Goal: Task Accomplishment & Management: Use online tool/utility

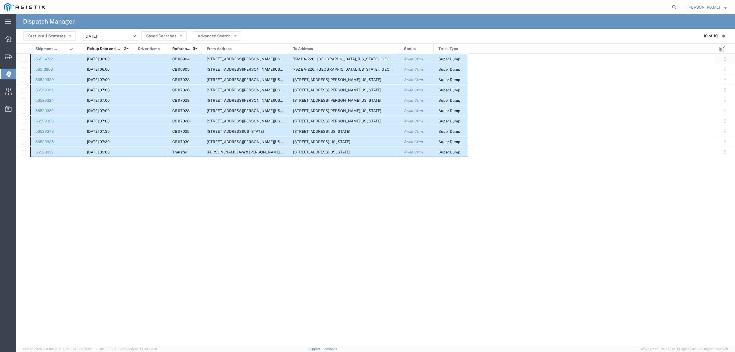
click at [144, 58] on div at bounding box center [150, 59] width 34 height 10
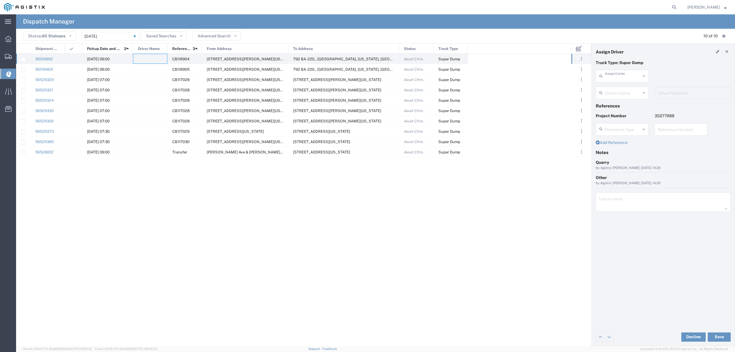
click at [620, 75] on input "text" at bounding box center [623, 76] width 36 height 10
click at [617, 94] on agx-dropdown-content "V&V Trucking LLC" at bounding box center [622, 89] width 53 height 10
click at [619, 88] on span "V&V Trucking LLC" at bounding box center [622, 88] width 51 height 9
type input "V&V Trucking LLC"
drag, startPoint x: 620, startPoint y: 92, endPoint x: 620, endPoint y: 96, distance: 3.6
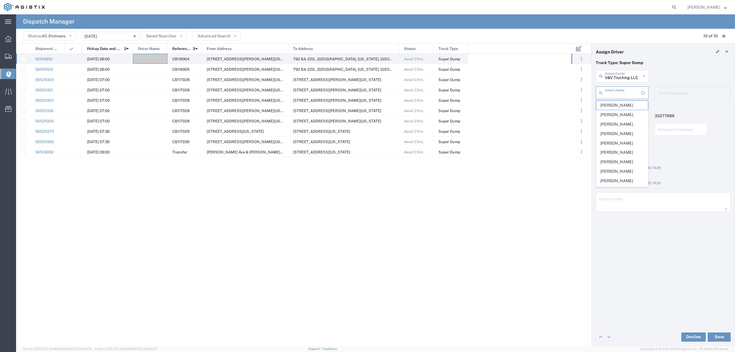
click at [620, 92] on input "text" at bounding box center [623, 92] width 36 height 10
click at [612, 117] on span "Jorge Soton" at bounding box center [622, 114] width 51 height 9
type input "Jorge Soton"
type input "5107754104"
click at [718, 337] on button "Save" at bounding box center [719, 336] width 23 height 9
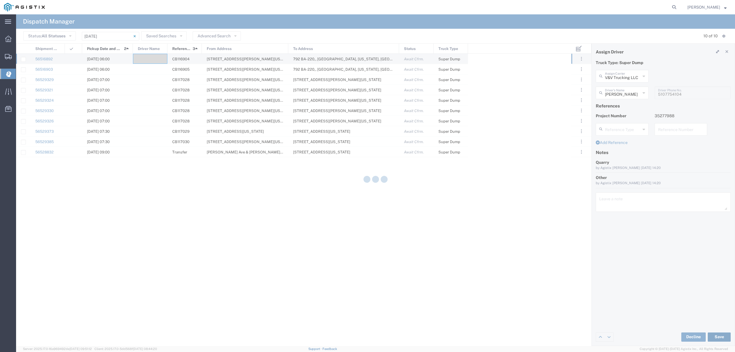
type input "Jorge Soton"
type input "V&V Trucking LLC"
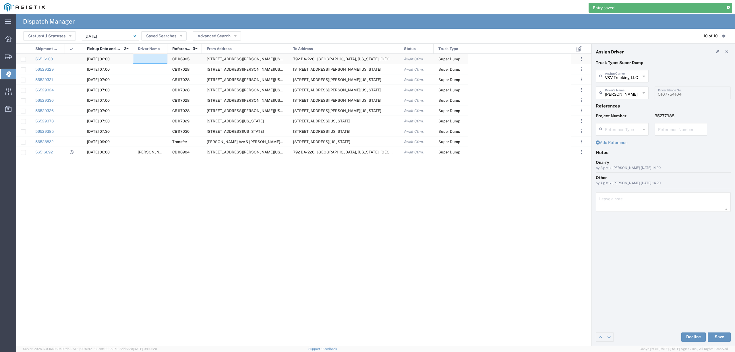
click at [157, 59] on div at bounding box center [150, 59] width 34 height 10
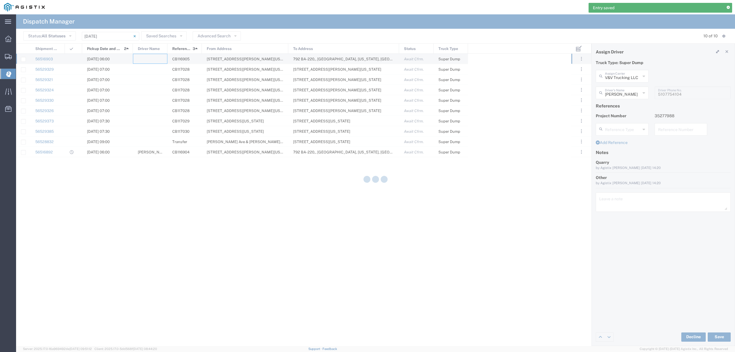
type input "North Coast Trucking"
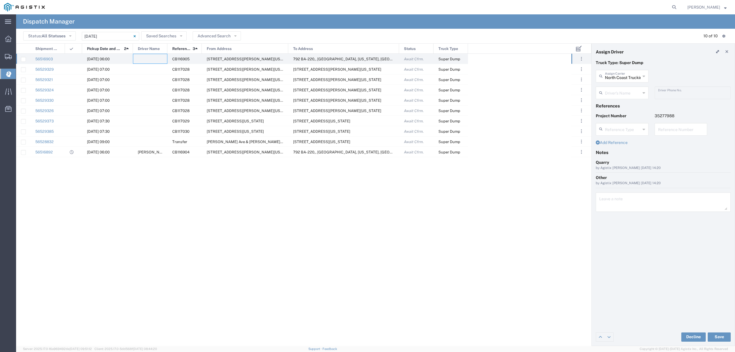
click at [616, 88] on input "text" at bounding box center [623, 92] width 36 height 10
click at [625, 113] on span "Robert Maciel" at bounding box center [622, 114] width 51 height 9
type input "Robert Maciel"
type input "916-969-7820"
click at [715, 334] on button "Save" at bounding box center [719, 336] width 23 height 9
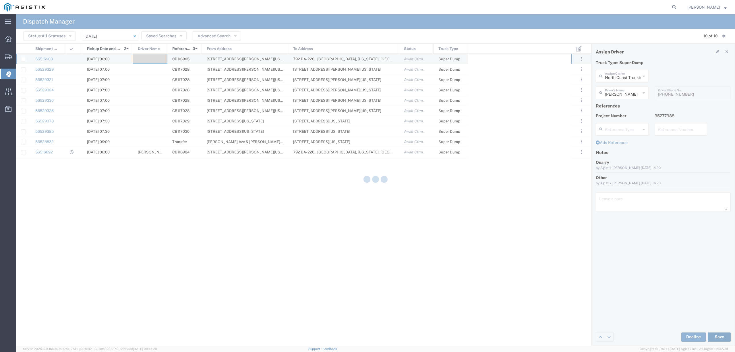
type input "Robert Maciel"
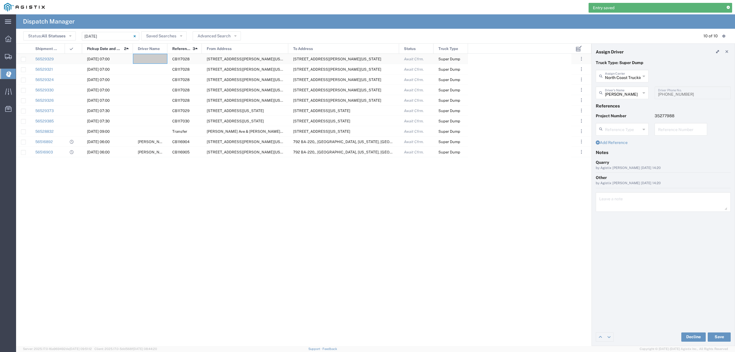
click at [149, 59] on div at bounding box center [150, 59] width 34 height 10
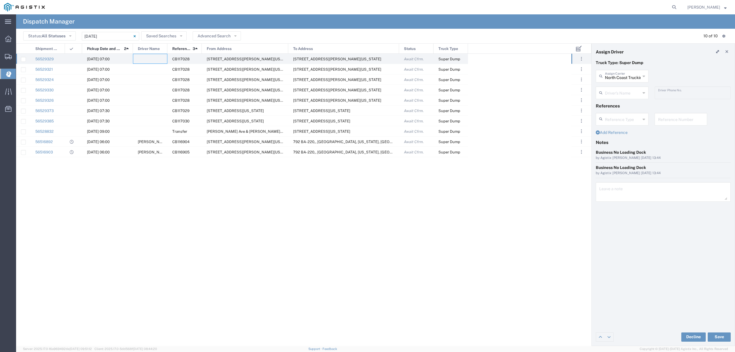
click at [619, 93] on input "text" at bounding box center [623, 92] width 36 height 10
click at [614, 106] on span "Gene Scarbrough" at bounding box center [622, 105] width 51 height 9
type input "Gene Scarbrough"
type input "9162719004"
click at [723, 336] on button "Save" at bounding box center [719, 336] width 23 height 9
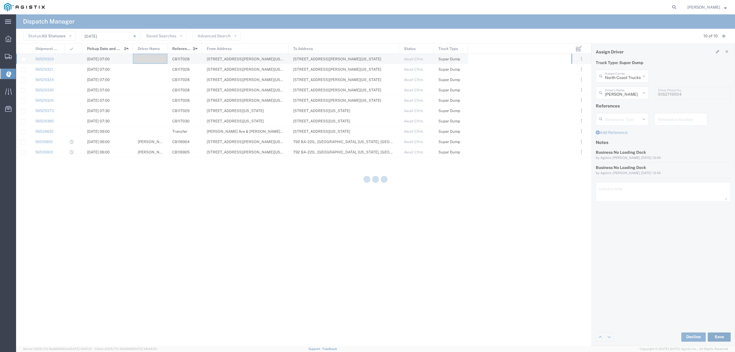
type input "Gene Scarbrough"
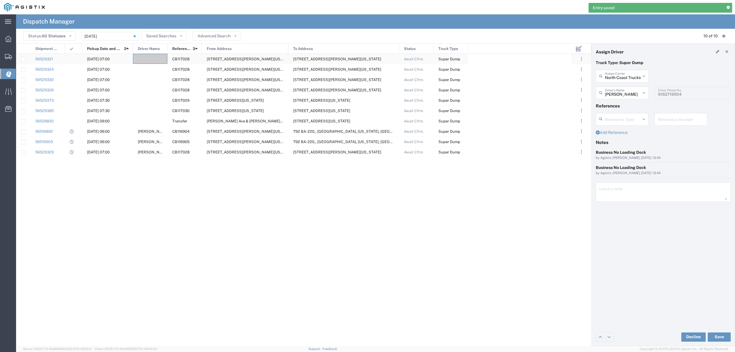
click at [151, 59] on div at bounding box center [150, 59] width 34 height 10
click at [620, 96] on input "text" at bounding box center [623, 92] width 36 height 10
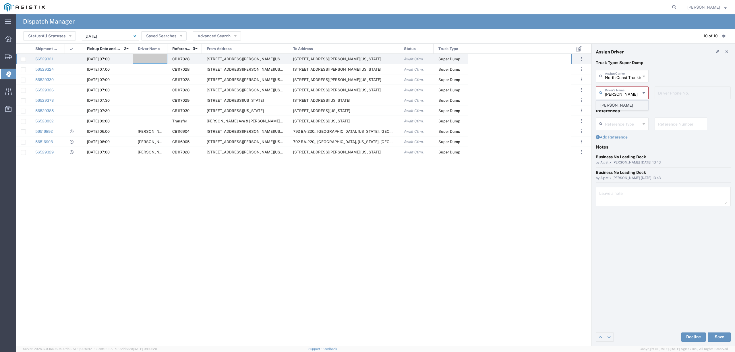
click at [624, 106] on span "Jose Fuentes" at bounding box center [622, 105] width 51 height 9
type input "Jose Fuentes"
type input "5105865617"
click at [723, 333] on button "Save" at bounding box center [719, 336] width 23 height 9
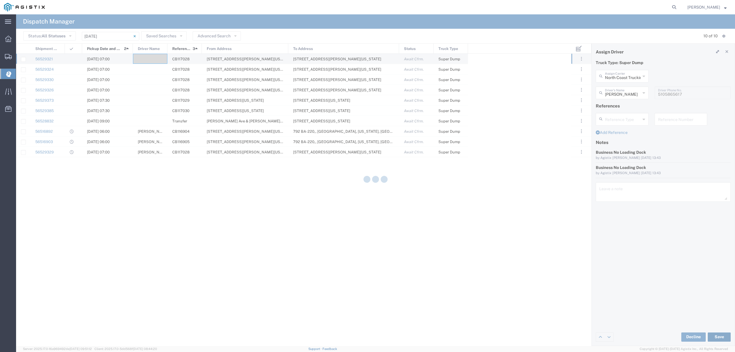
type input "Jose Fuentes"
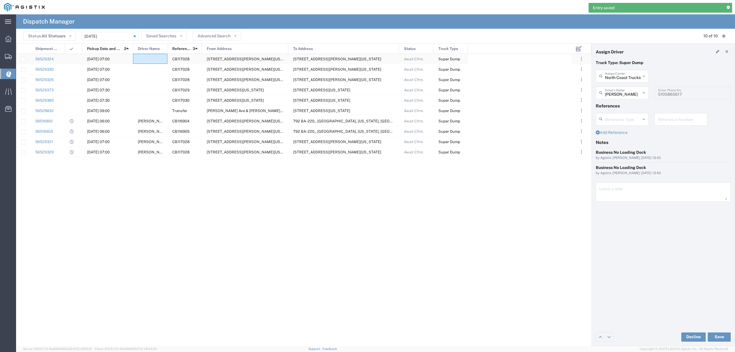
click at [147, 58] on div at bounding box center [150, 59] width 34 height 10
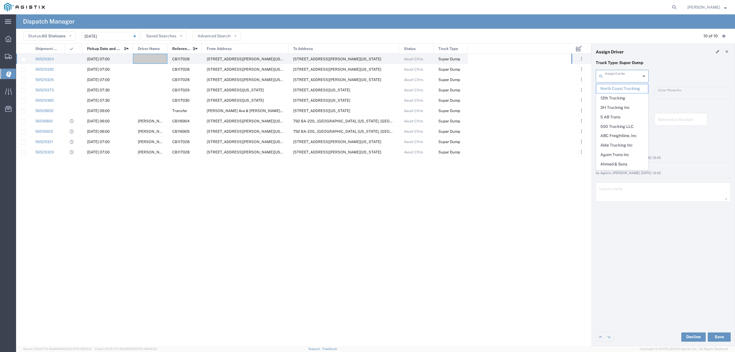
click at [617, 78] on input "text" at bounding box center [623, 76] width 36 height 10
click at [619, 89] on span "Atwal Carriers Inc" at bounding box center [622, 93] width 51 height 18
type input "Atwal Carriers Inc"
click at [619, 89] on input "text" at bounding box center [623, 92] width 36 height 10
click at [622, 125] on span "Satvir Singh" at bounding box center [622, 124] width 51 height 9
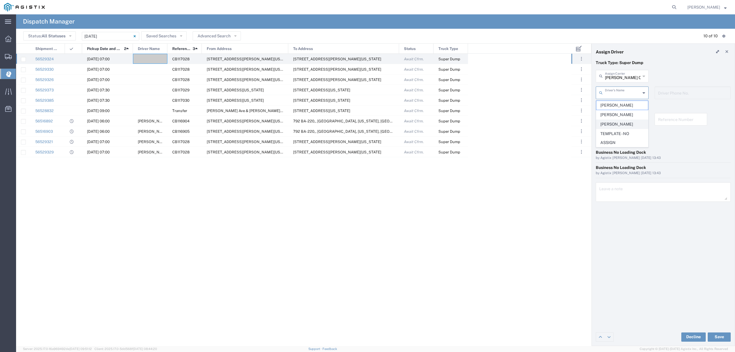
type input "Satvir Singh"
type input "916-862-4448"
click at [724, 337] on button "Save" at bounding box center [719, 336] width 23 height 9
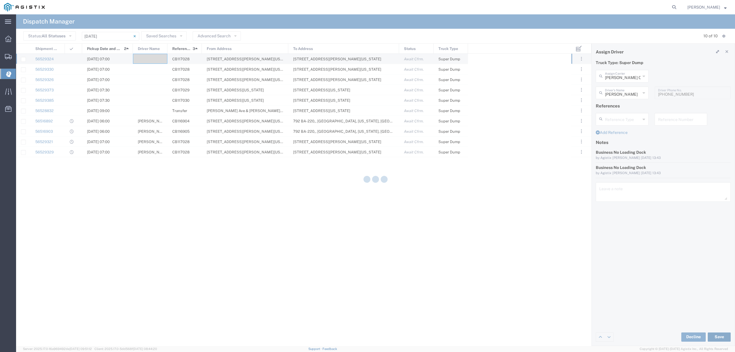
type input "Satvir Singh"
type input "Atwal Carriers Inc"
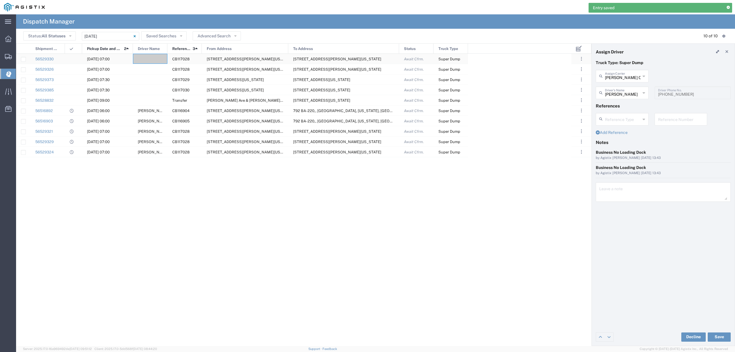
click at [150, 60] on div at bounding box center [150, 59] width 34 height 10
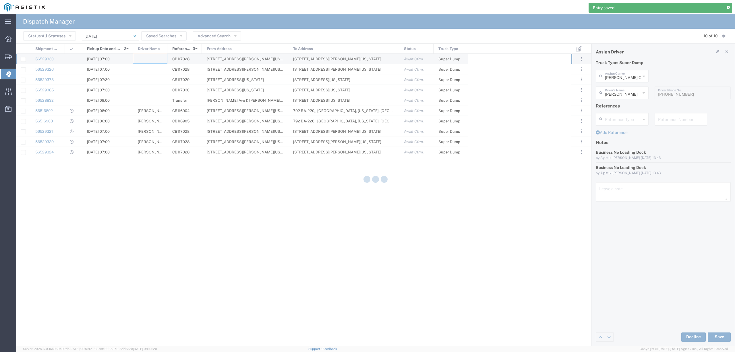
type input "North Coast Trucking"
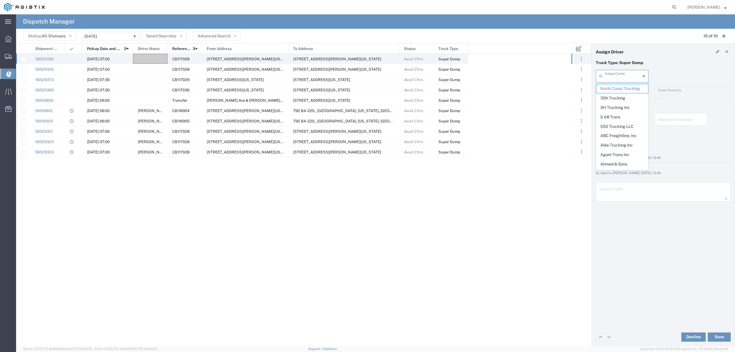
click at [620, 76] on input "text" at bounding box center [623, 76] width 36 height 10
click at [626, 92] on span "DST Sand and Gravel" at bounding box center [622, 88] width 51 height 9
type input "DST Sand and Gravel"
click at [626, 92] on input "text" at bounding box center [623, 92] width 36 height 10
click at [623, 103] on span "Amritpal Mettla" at bounding box center [622, 105] width 51 height 9
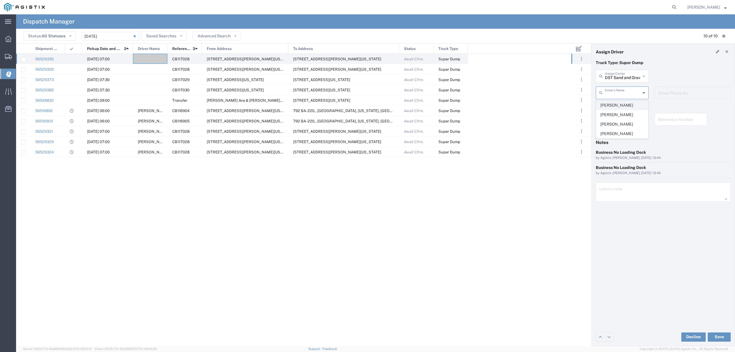
type input "Amritpal Mettla"
type input "530-821-7078"
click at [622, 95] on input "Amritpal Mettla" at bounding box center [623, 92] width 36 height 10
click at [618, 116] on span "Dharminder Aujla" at bounding box center [622, 114] width 51 height 9
type input "Dharminder Aujla"
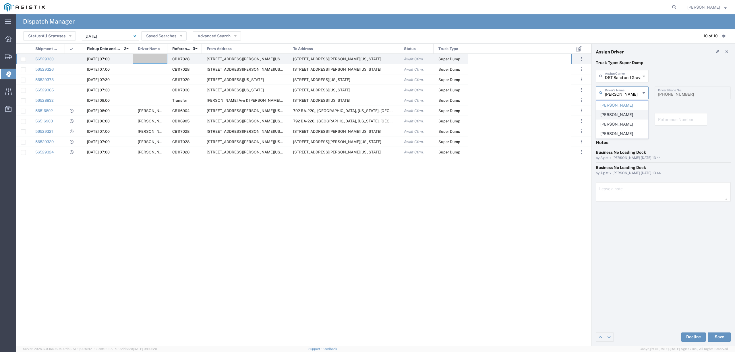
type input "530-933-9383"
click at [728, 337] on button "Save" at bounding box center [719, 336] width 23 height 9
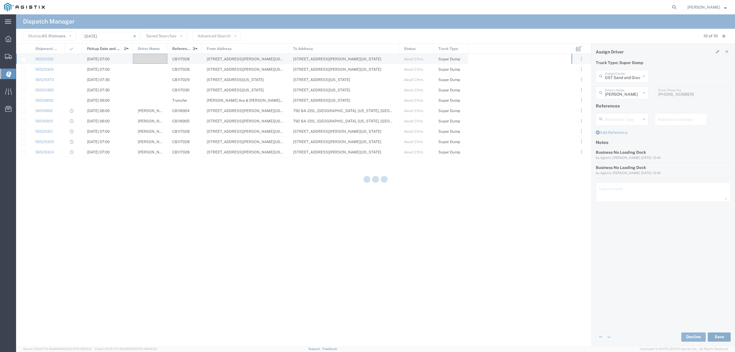
type input "Dharminder Aujla"
type input "DST Sand and Gravel"
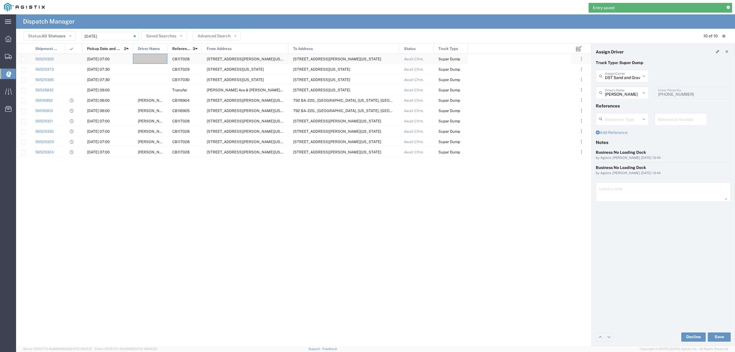
click at [149, 56] on div at bounding box center [150, 59] width 34 height 10
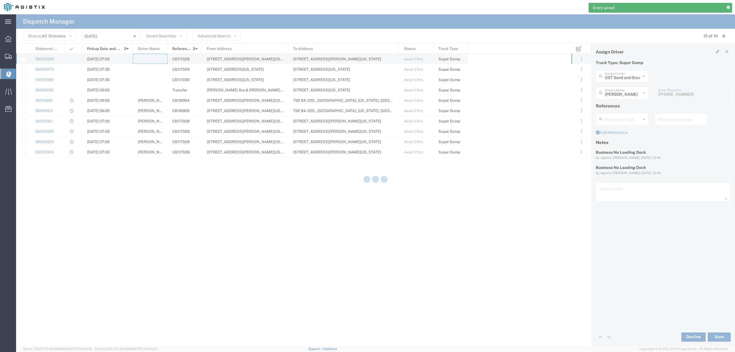
type input "North Coast Trucking"
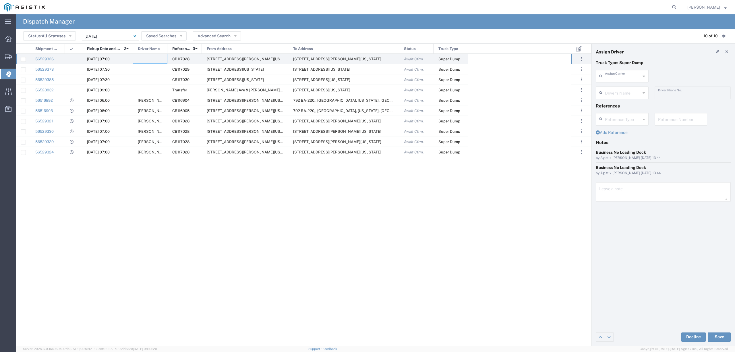
click at [629, 78] on input "text" at bounding box center [623, 76] width 36 height 10
click at [624, 90] on span "Bhatti Bros" at bounding box center [622, 88] width 51 height 9
type input "Bhatti Bros"
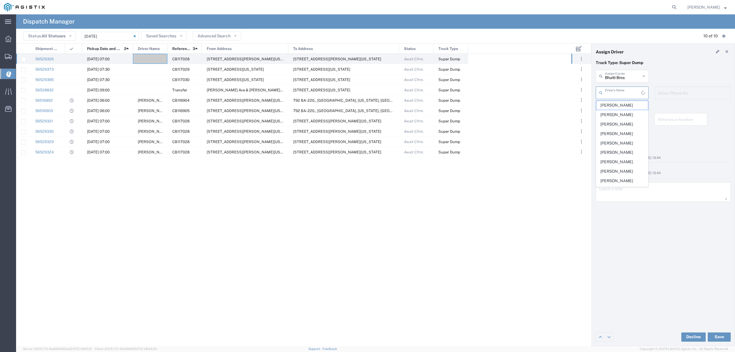
click at [624, 92] on input "text" at bounding box center [623, 92] width 36 height 10
click at [628, 153] on span "Lakhvir Singh" at bounding box center [622, 152] width 51 height 9
type input "Lakhvir Singh"
type input "530-870-2322"
click at [713, 337] on button "Save" at bounding box center [719, 336] width 23 height 9
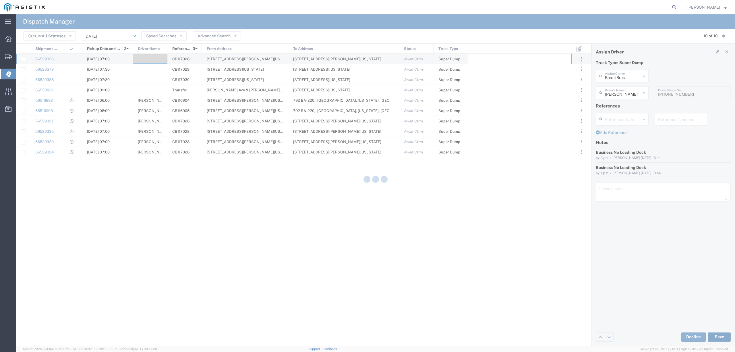
type input "Lakhvir Singh"
type input "Bhatti Bros"
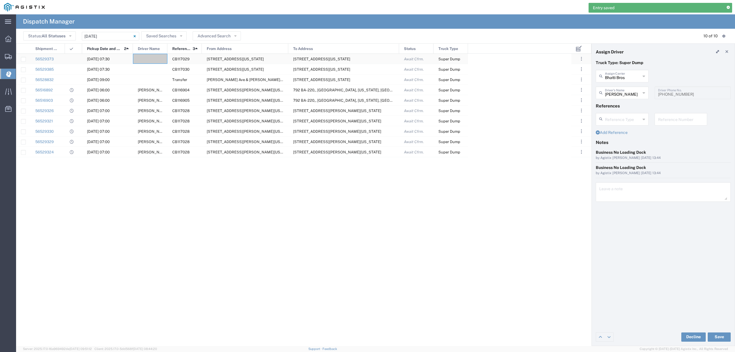
click at [145, 60] on div at bounding box center [150, 59] width 34 height 10
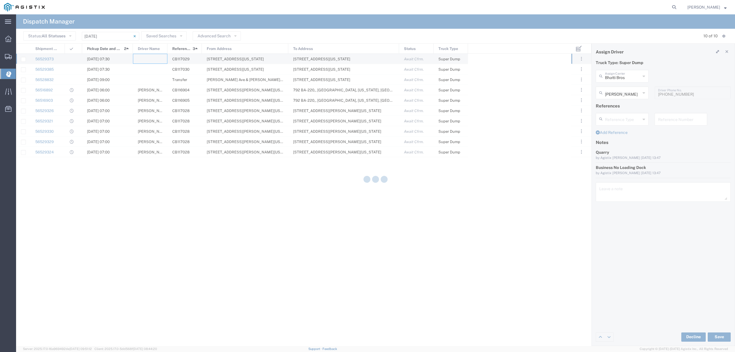
type input "North Coast Trucking"
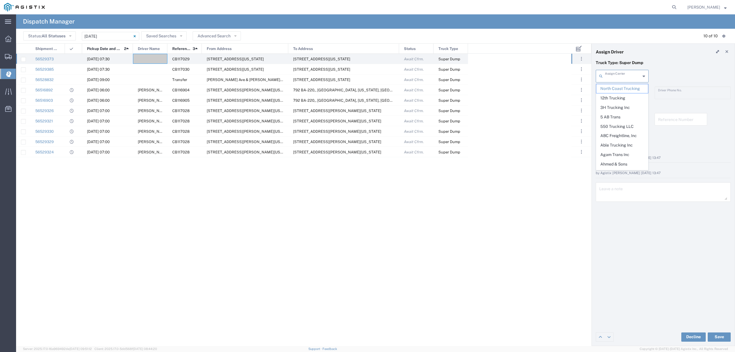
click at [612, 80] on input "text" at bounding box center [623, 76] width 36 height 10
click at [623, 88] on span "P&D Heavy Hauling" at bounding box center [622, 88] width 51 height 9
type input "P&D Heavy Hauling"
click at [628, 94] on input "text" at bounding box center [623, 92] width 36 height 10
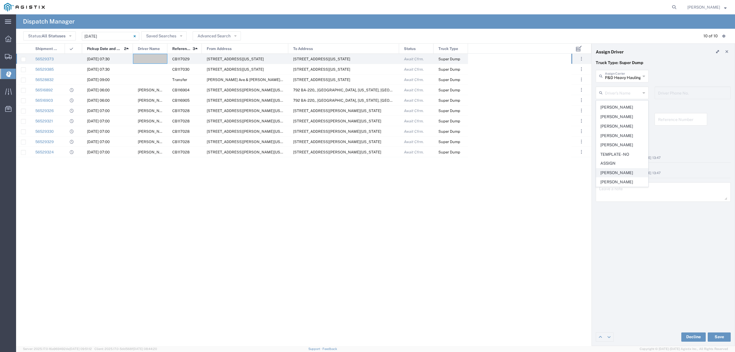
click at [626, 175] on span "Teri Mccolpin" at bounding box center [622, 172] width 51 height 9
type input "Teri Mccolpin"
type input "530-610-5725"
click at [722, 335] on button "Save" at bounding box center [719, 336] width 23 height 9
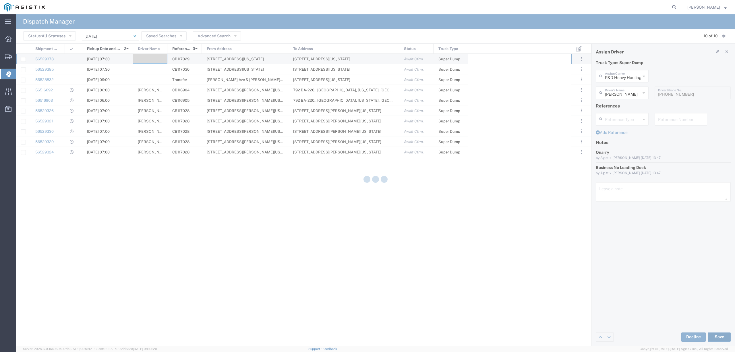
type input "Teri Mccolpin"
type input "P&D Heavy Hauling"
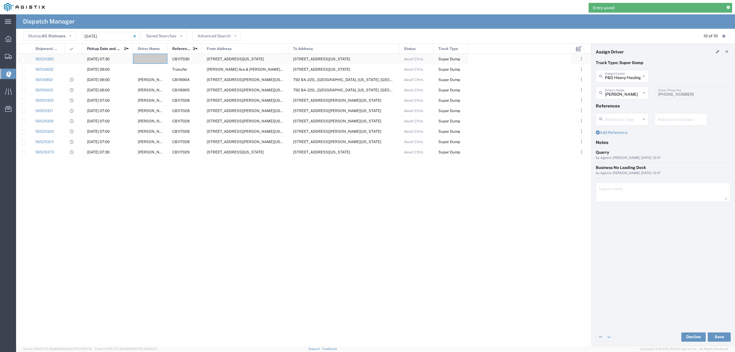
click at [159, 60] on div at bounding box center [150, 59] width 34 height 10
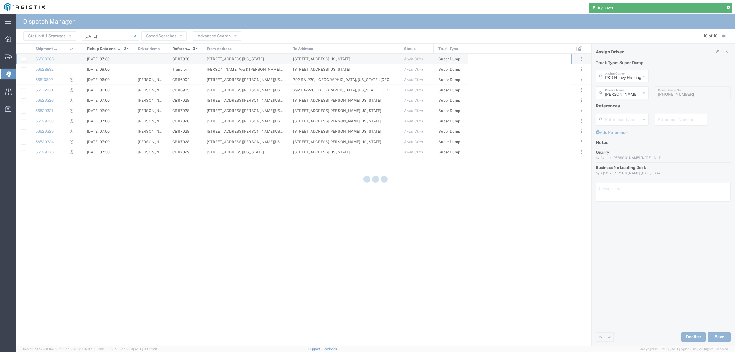
type input "North Coast Trucking"
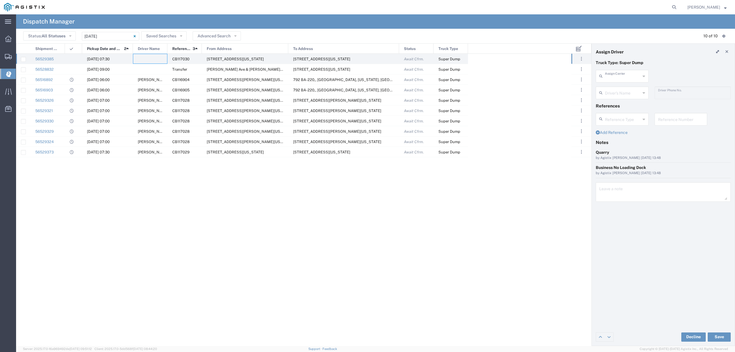
click at [637, 75] on input "text" at bounding box center [623, 76] width 36 height 10
click at [631, 89] on span "Ortega Trucking Inc" at bounding box center [622, 93] width 51 height 18
click at [628, 93] on input "text" at bounding box center [623, 92] width 36 height 10
click at [719, 337] on button "Save" at bounding box center [719, 336] width 23 height 9
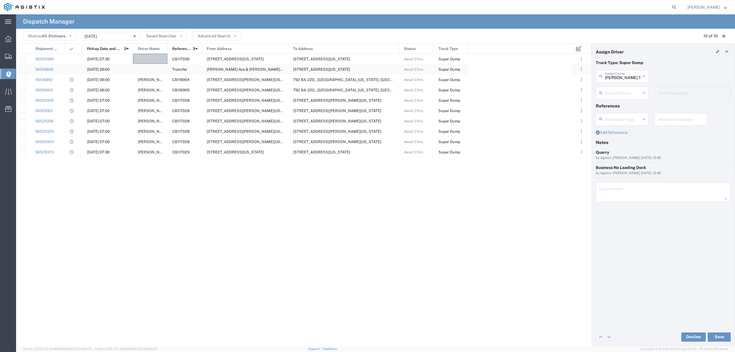
click at [146, 69] on div at bounding box center [150, 69] width 34 height 10
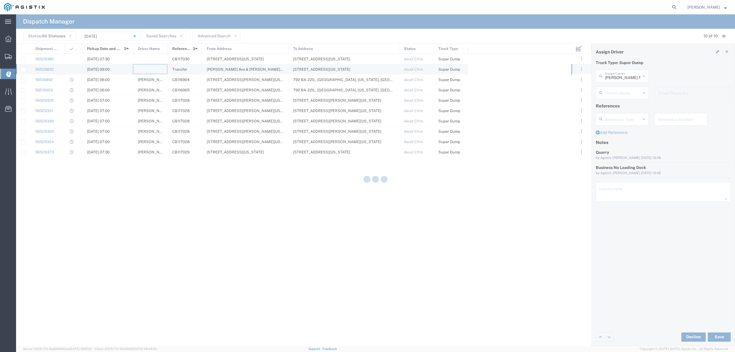
type input "North Coast Trucking"
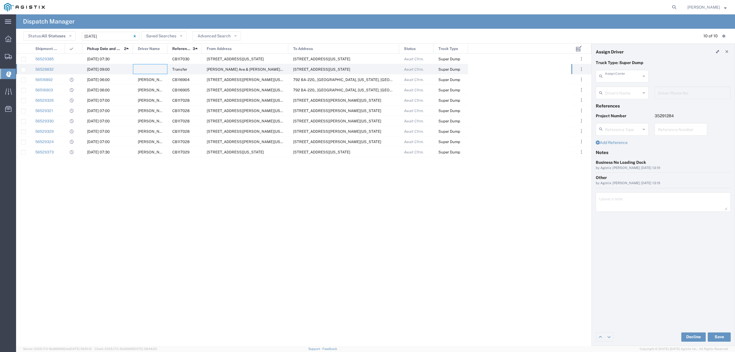
click at [613, 76] on input "text" at bounding box center [623, 76] width 36 height 10
type input "r"
click at [622, 88] on span "TC Trucklines Inc" at bounding box center [622, 88] width 51 height 9
type input "TC Trucklines Inc"
click at [621, 95] on input "text" at bounding box center [623, 92] width 36 height 10
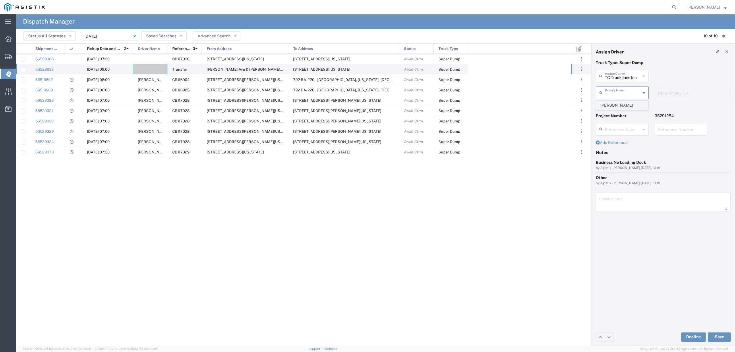
click at [623, 107] on span "Taranbir Chhina" at bounding box center [622, 105] width 51 height 9
type input "Taranbir Chhina"
type input "5593756728"
click at [722, 340] on button "Save" at bounding box center [719, 336] width 23 height 9
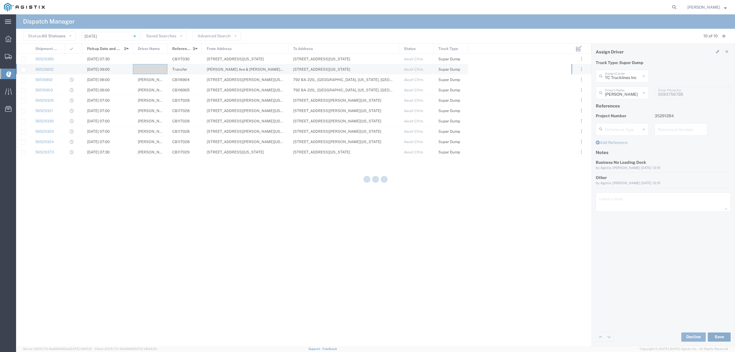
type input "Taranbir Chhina"
type input "TC Trucklines Inc"
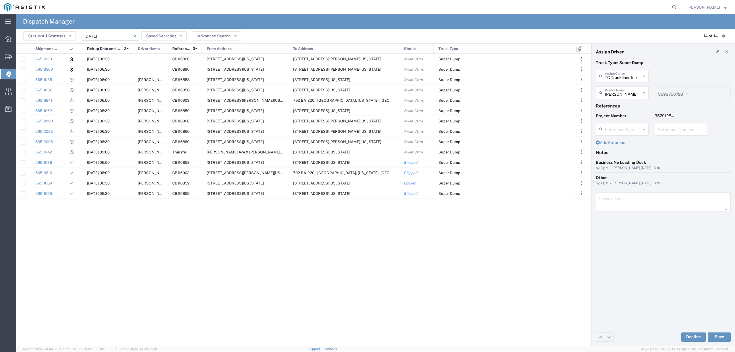
click at [105, 38] on input "08/18/2025 - 08/18/2025" at bounding box center [110, 36] width 57 height 9
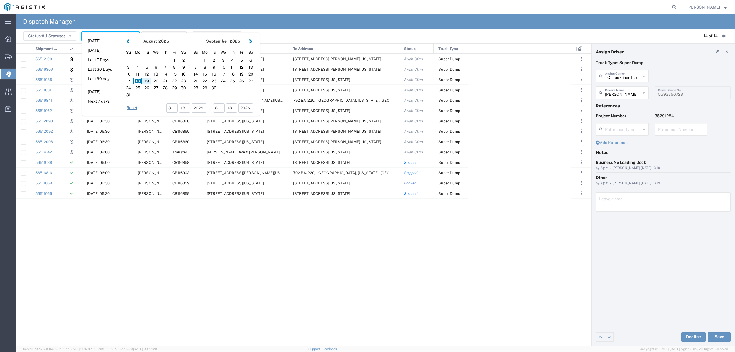
click at [146, 82] on div "19" at bounding box center [146, 81] width 9 height 7
type input "08/19/2025"
type input "08/19/2025 - 08/19/2025"
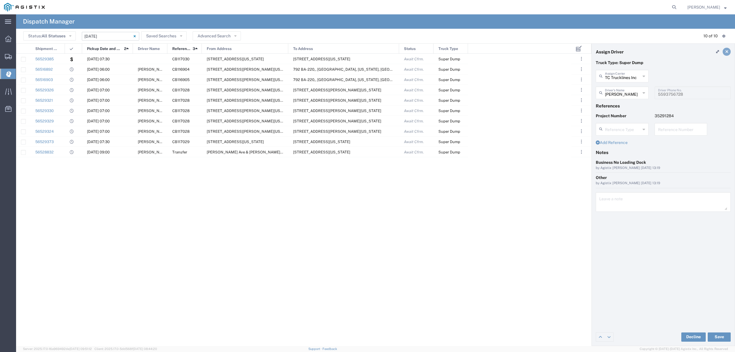
click at [726, 52] on icon at bounding box center [727, 52] width 3 height 4
